Goal: Transaction & Acquisition: Download file/media

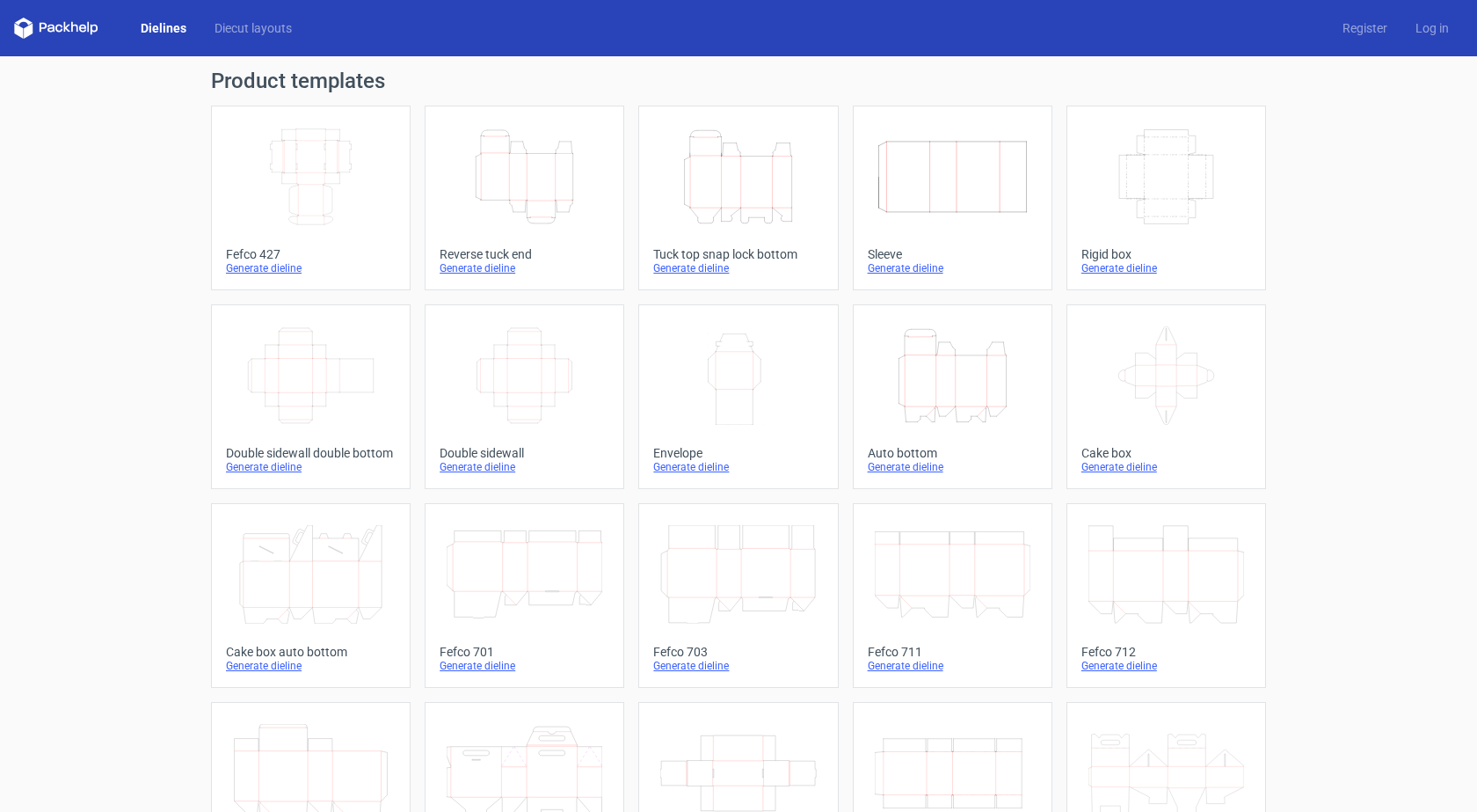
click at [699, 247] on div "Tuck top snap lock bottom" at bounding box center [738, 254] width 170 height 14
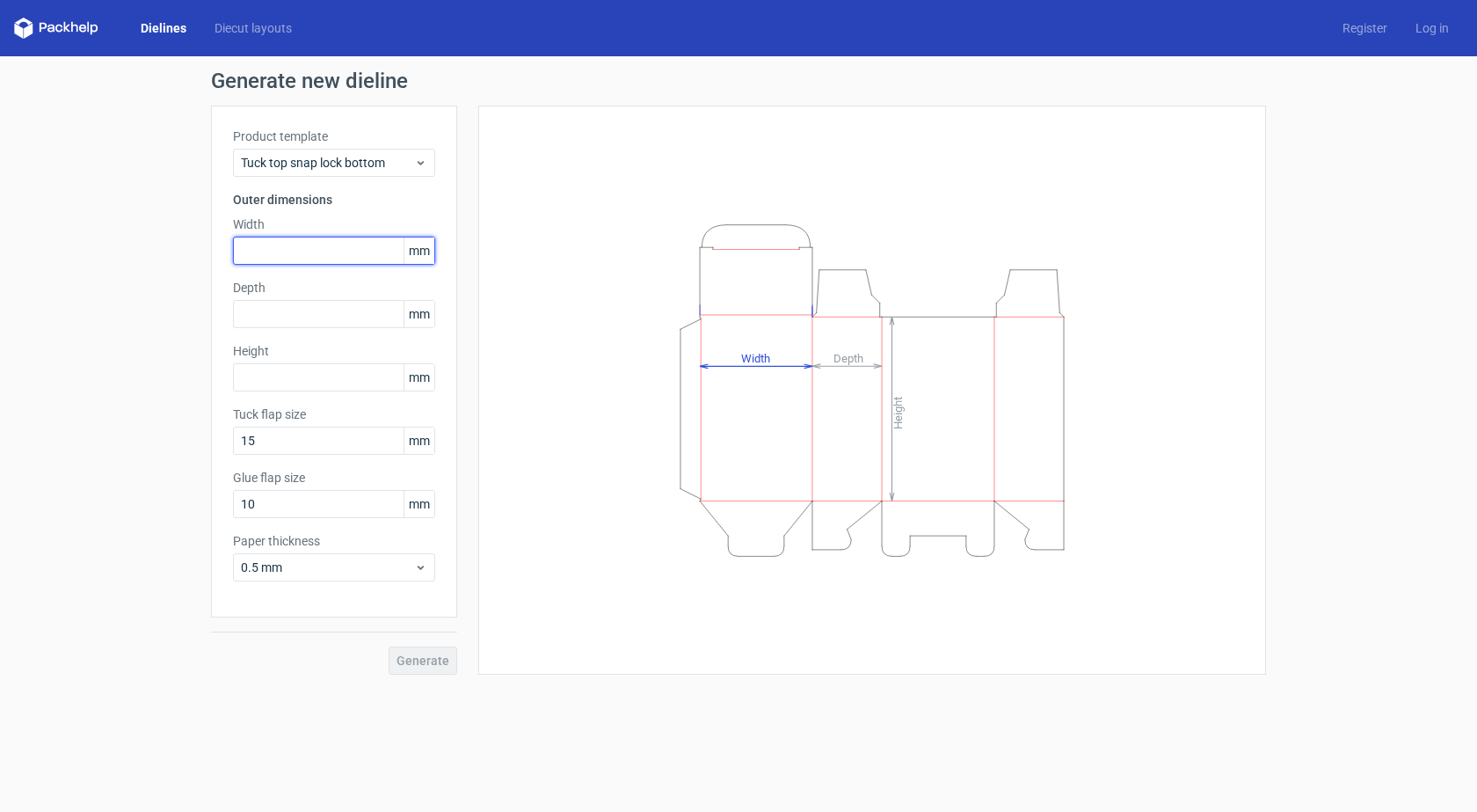
click at [296, 252] on input "text" at bounding box center [334, 251] width 202 height 28
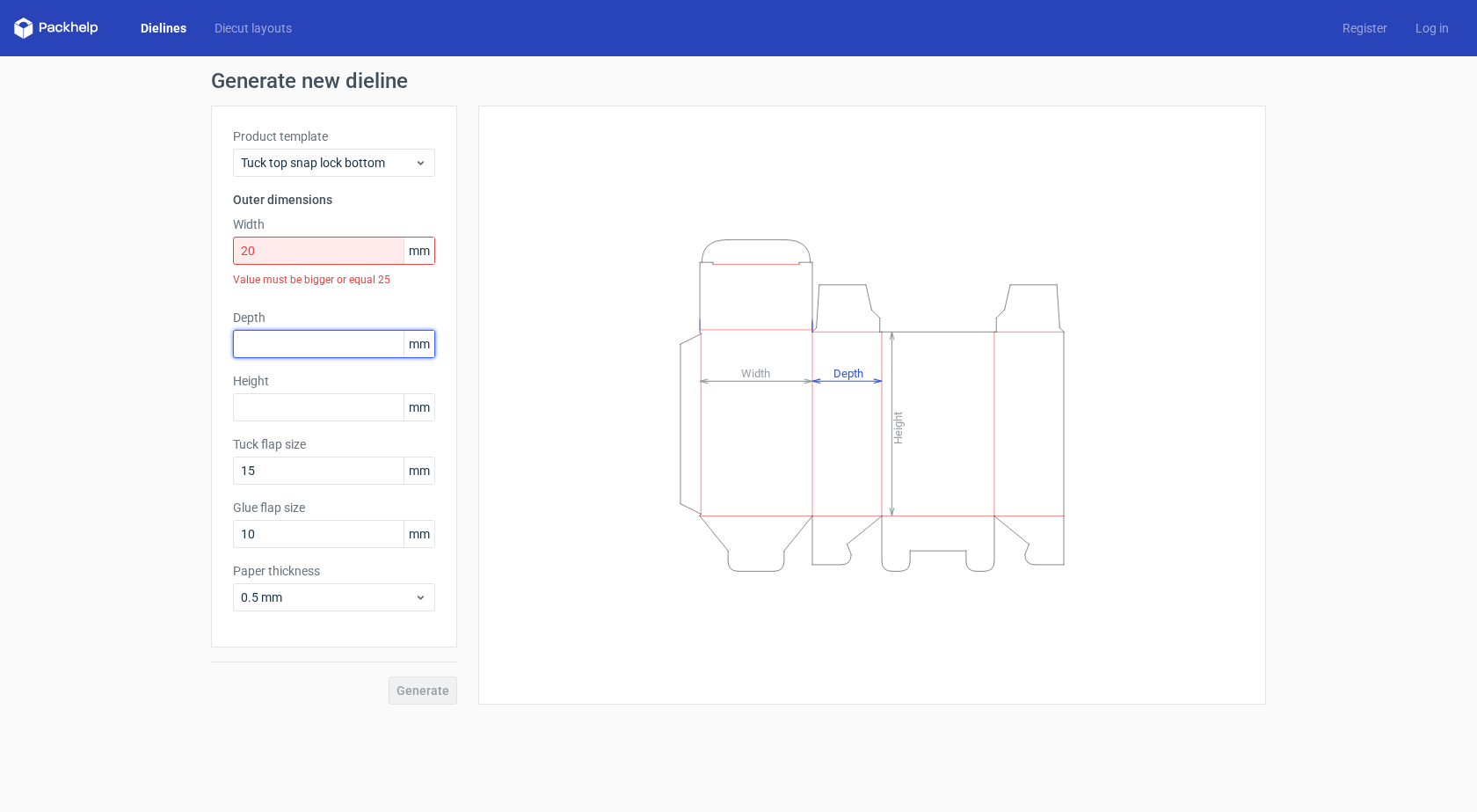
click at [262, 326] on div "Depth mm" at bounding box center [334, 333] width 202 height 50
drag, startPoint x: 273, startPoint y: 261, endPoint x: 228, endPoint y: 261, distance: 45.0
click at [228, 261] on div "Product template Tuck top snap lock bottom Outer dimensions Width 20 mm Value m…" at bounding box center [333, 376] width 246 height 541
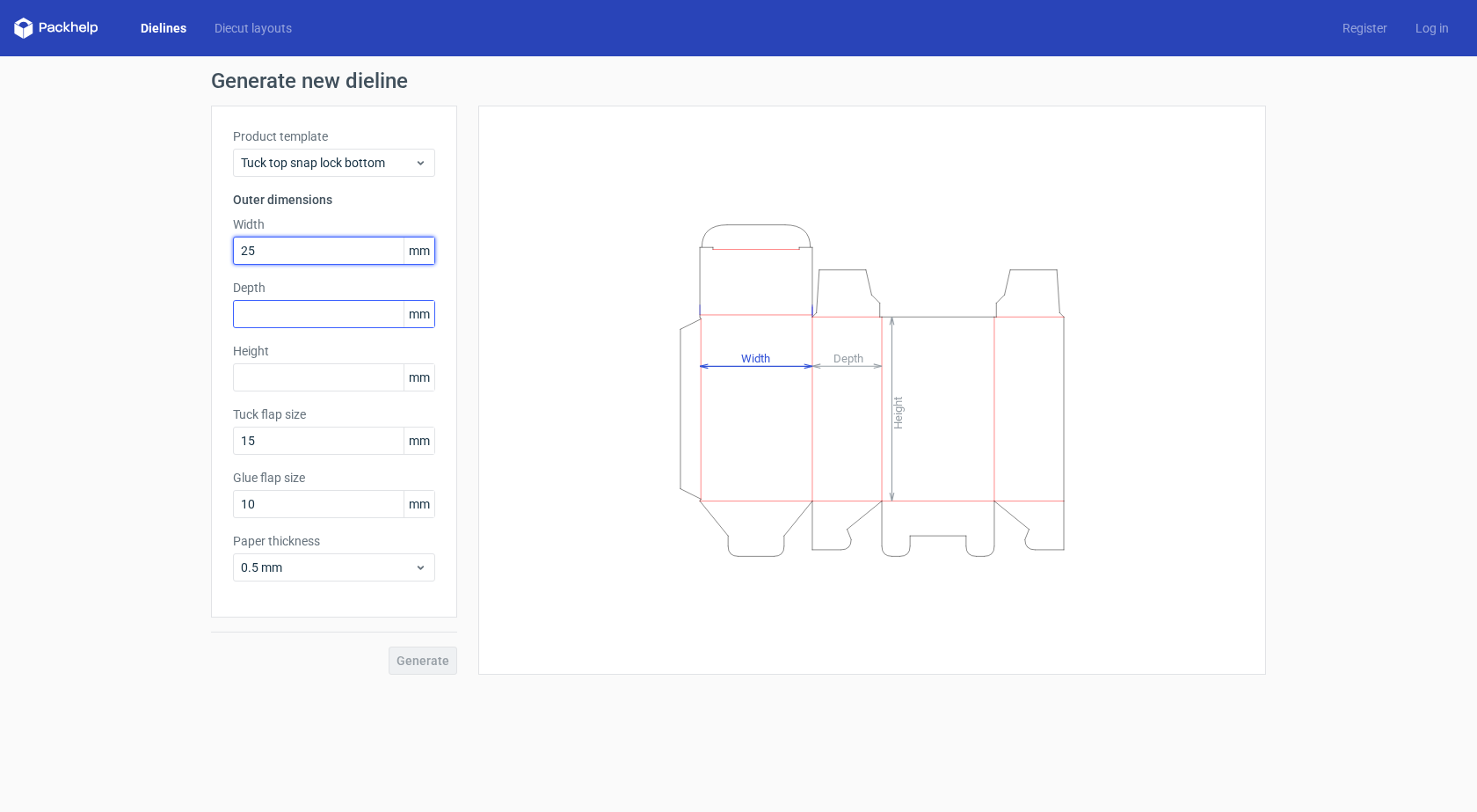
type input "25"
click at [314, 321] on input "text" at bounding box center [334, 314] width 202 height 28
type input "25"
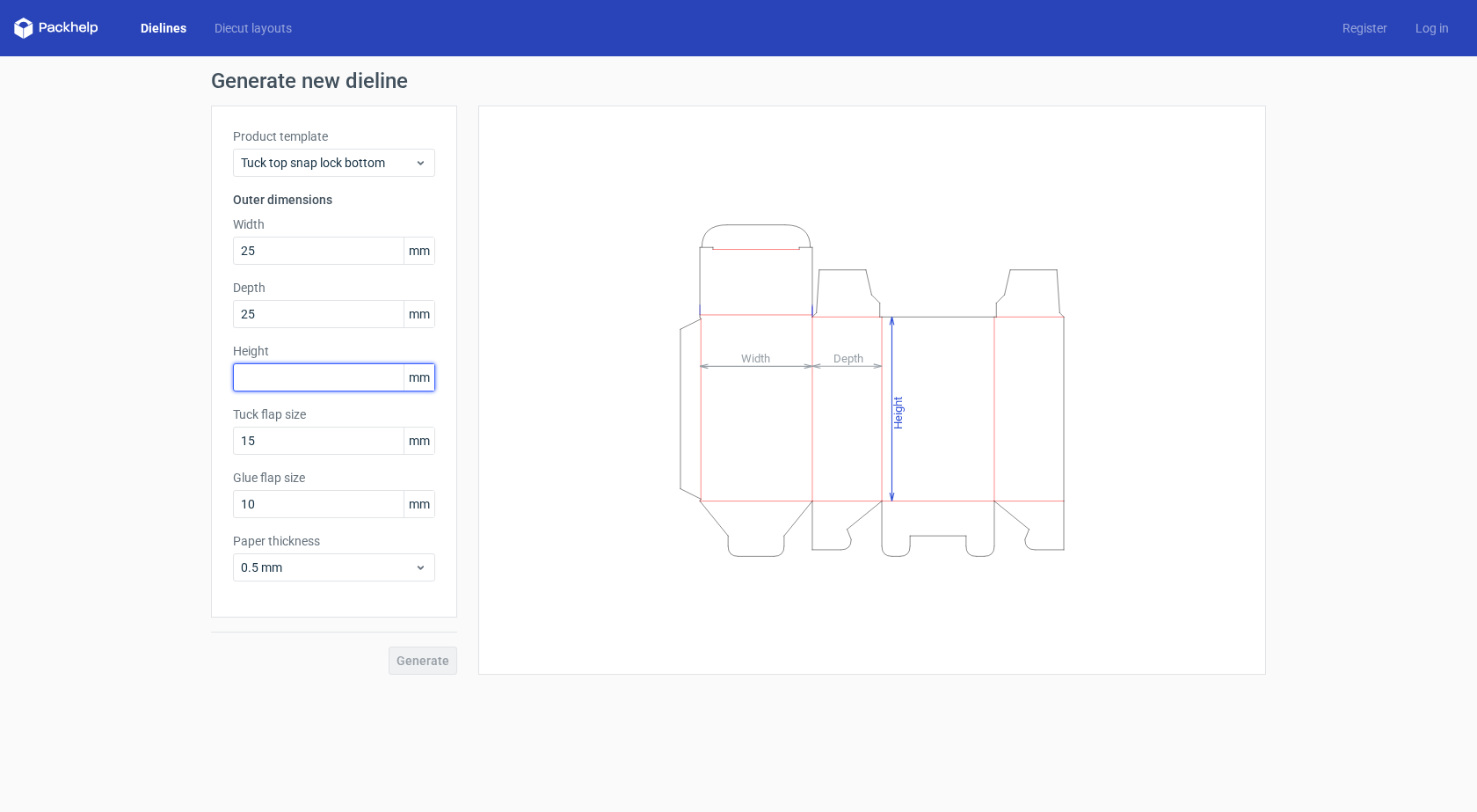
click at [298, 376] on input "text" at bounding box center [334, 377] width 202 height 28
type input "35"
click at [432, 645] on div "Generate" at bounding box center [333, 645] width 246 height 57
click at [419, 666] on span "Generate" at bounding box center [422, 660] width 52 height 12
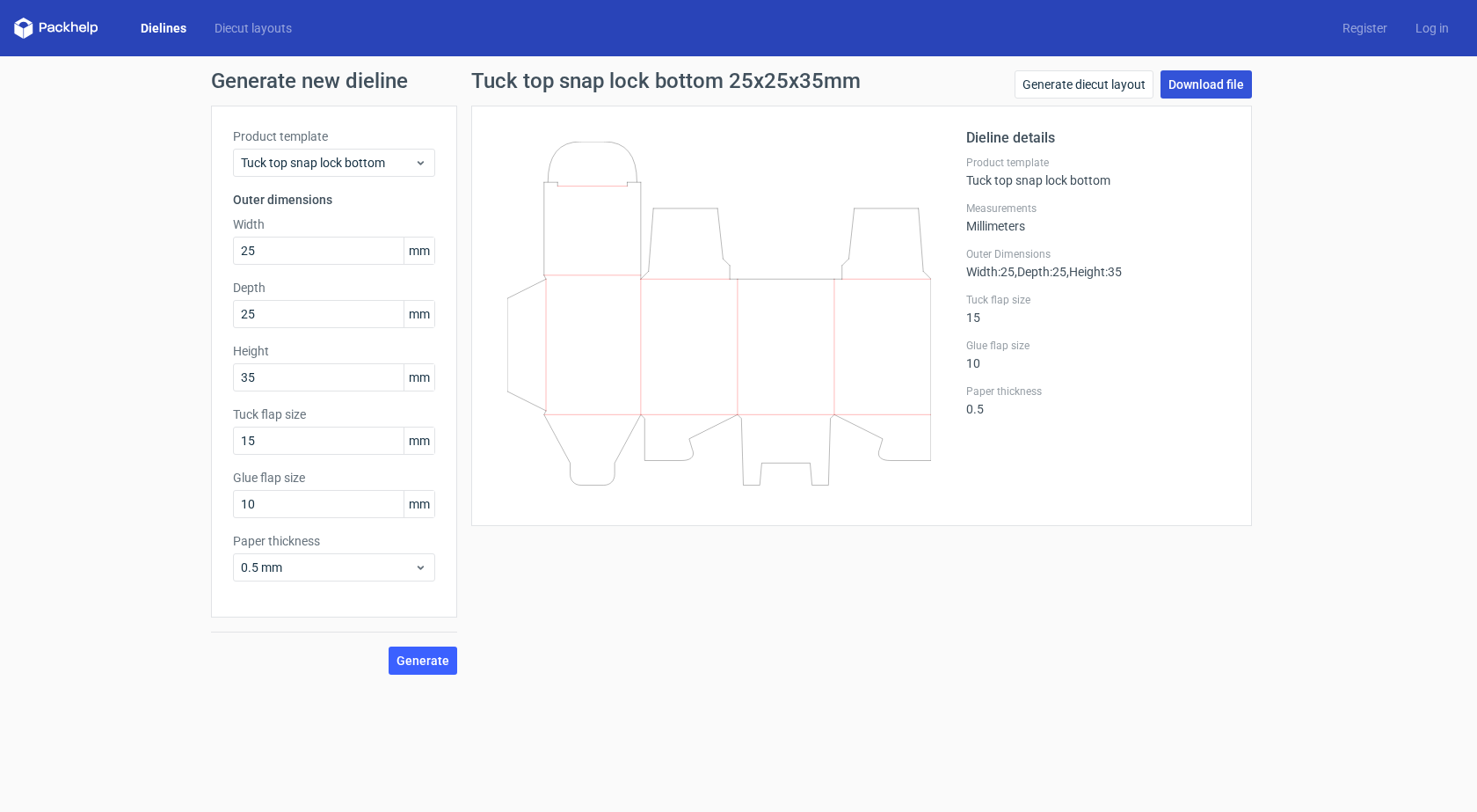
click at [1208, 81] on link "Download file" at bounding box center [1206, 84] width 92 height 28
